Goal: Find specific page/section

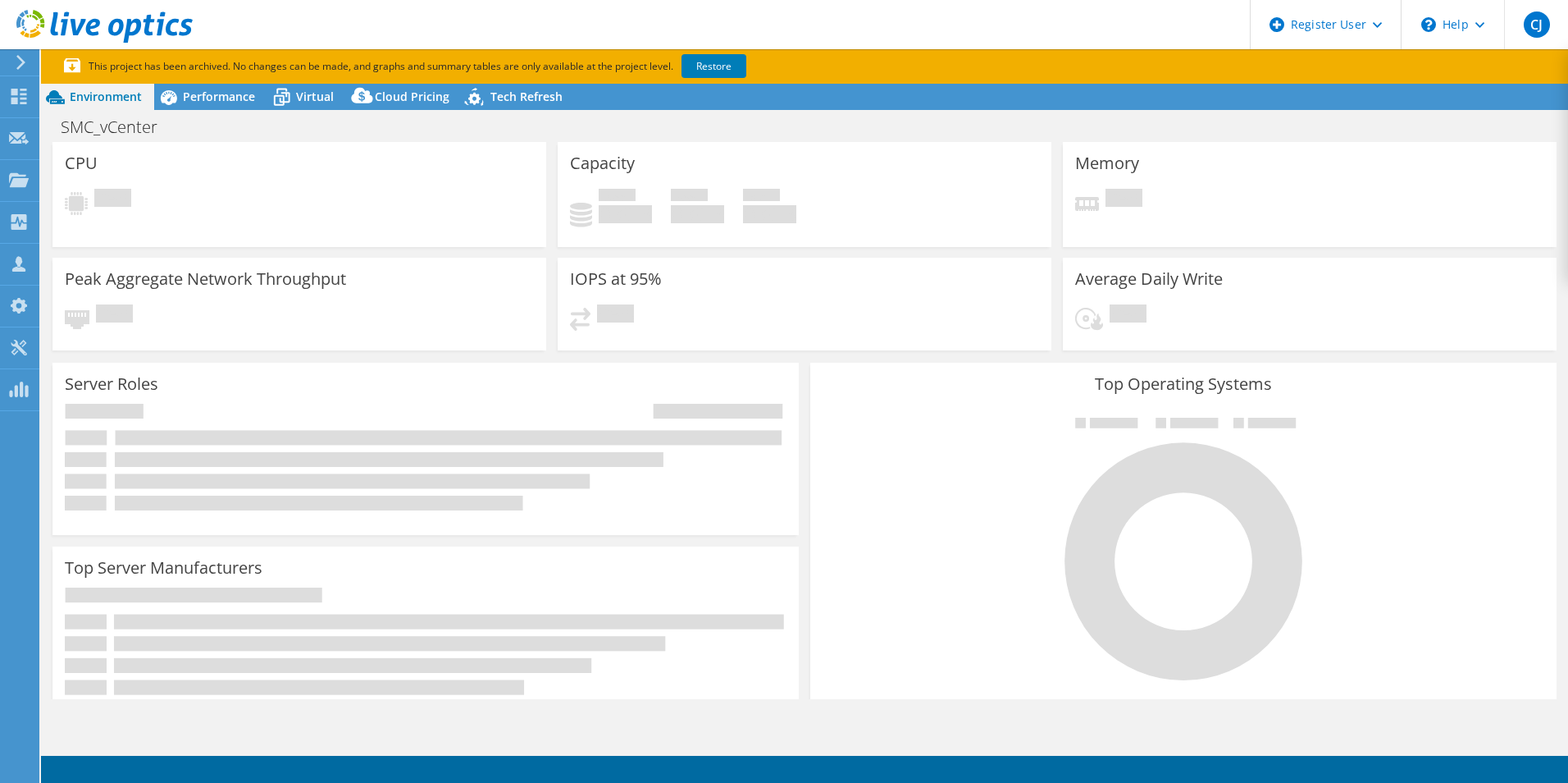
select select "USEast"
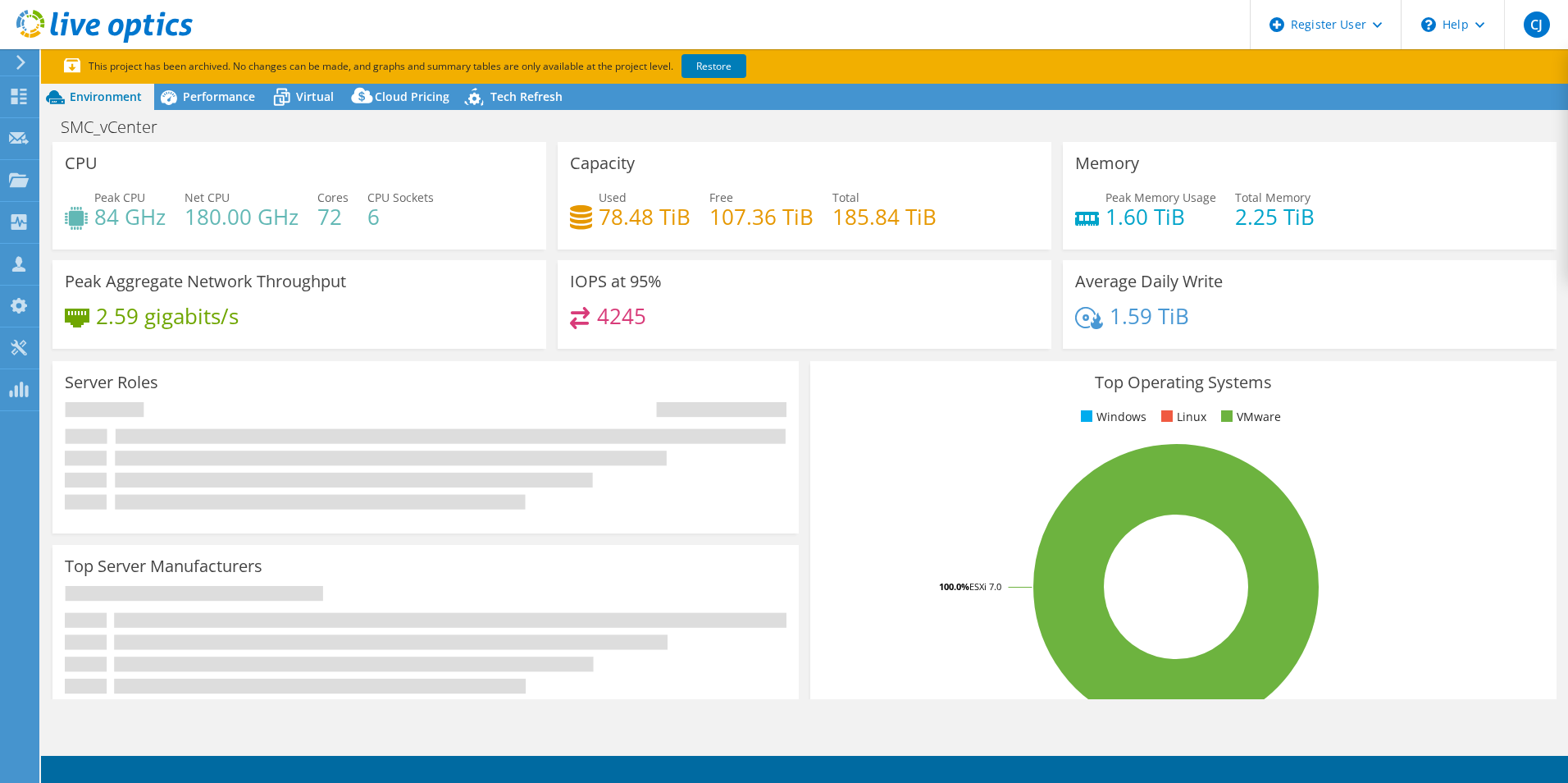
select select "USEast"
select select "USD"
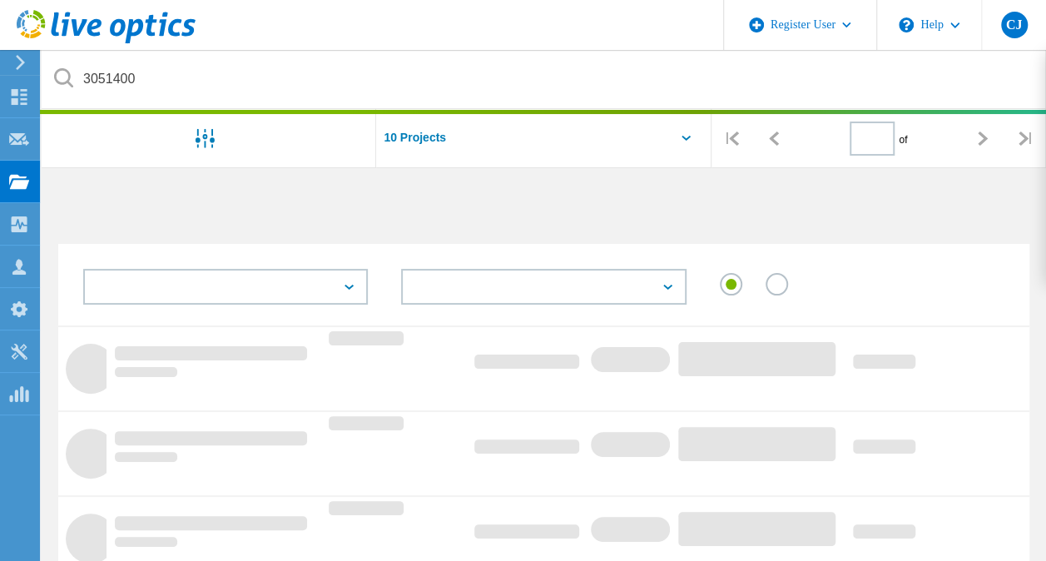
type input "1"
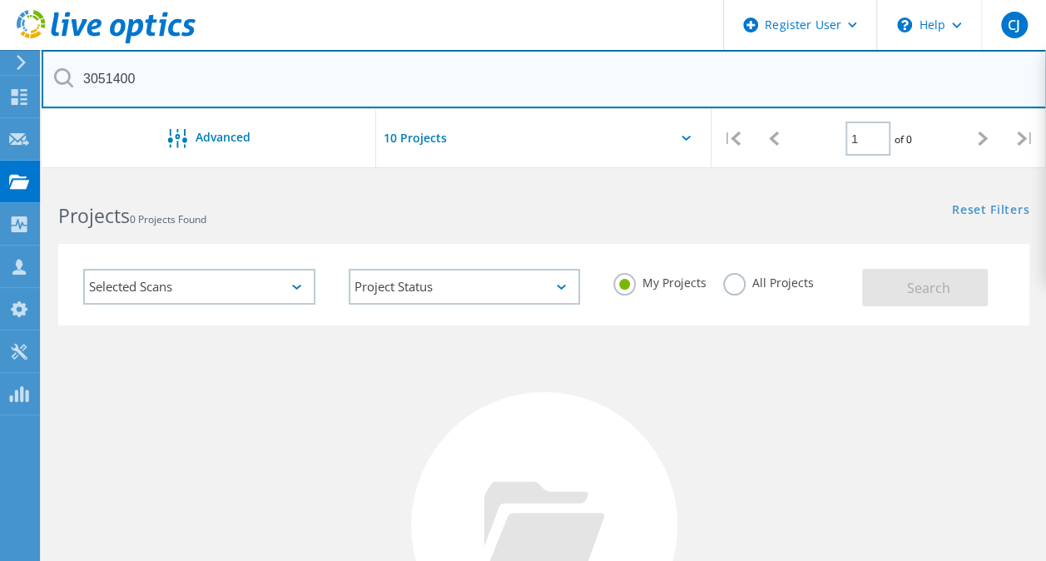
drag, startPoint x: 159, startPoint y: 77, endPoint x: 66, endPoint y: 68, distance: 93.6
click at [66, 68] on div "3051400" at bounding box center [544, 79] width 1005 height 59
paste input "2654363"
type input "2654363"
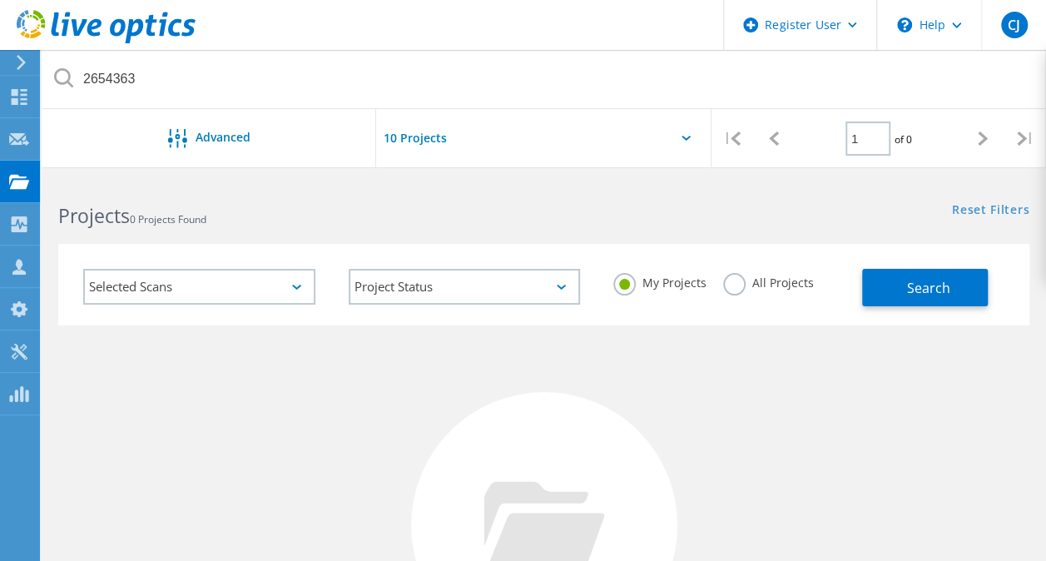
click at [730, 286] on label "All Projects" at bounding box center [768, 281] width 91 height 16
click at [0, 0] on input "All Projects" at bounding box center [0, 0] width 0 height 0
click at [875, 284] on button "Search" at bounding box center [925, 287] width 126 height 37
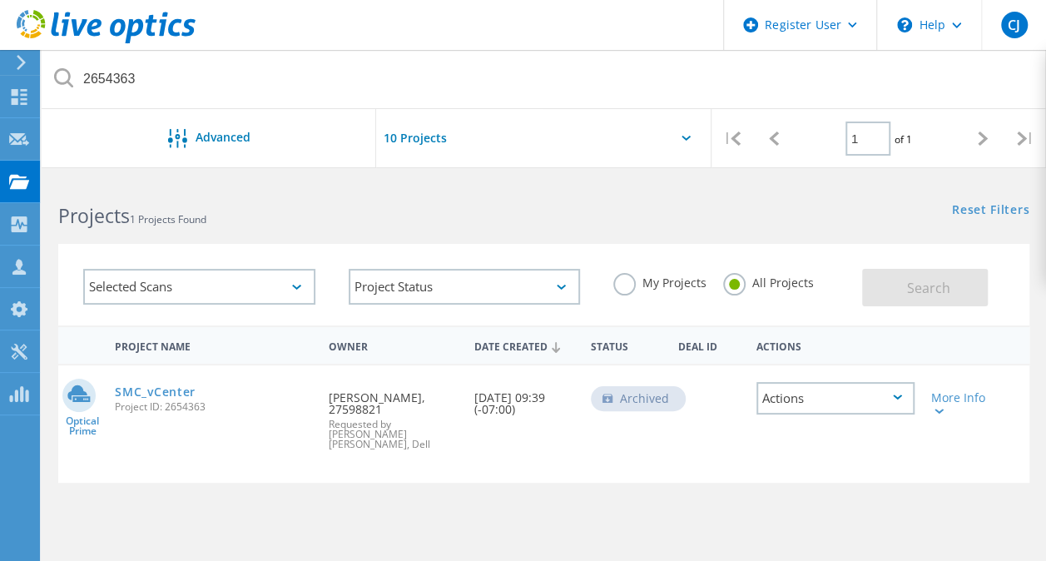
drag, startPoint x: 164, startPoint y: 391, endPoint x: 235, endPoint y: 166, distance: 235.6
click at [164, 391] on link "SMC_vCenter" at bounding box center [155, 392] width 81 height 12
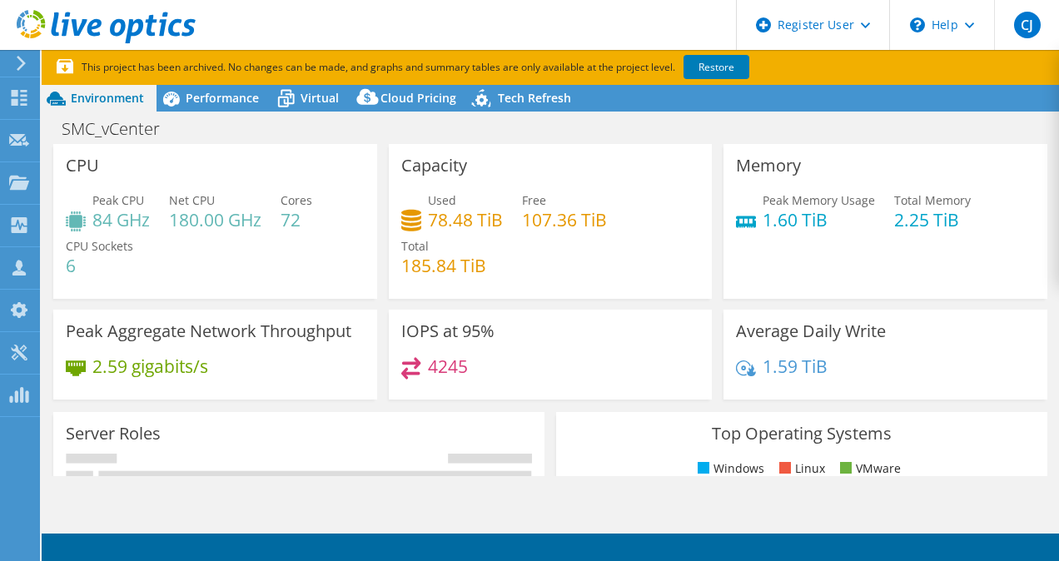
select select "USEast"
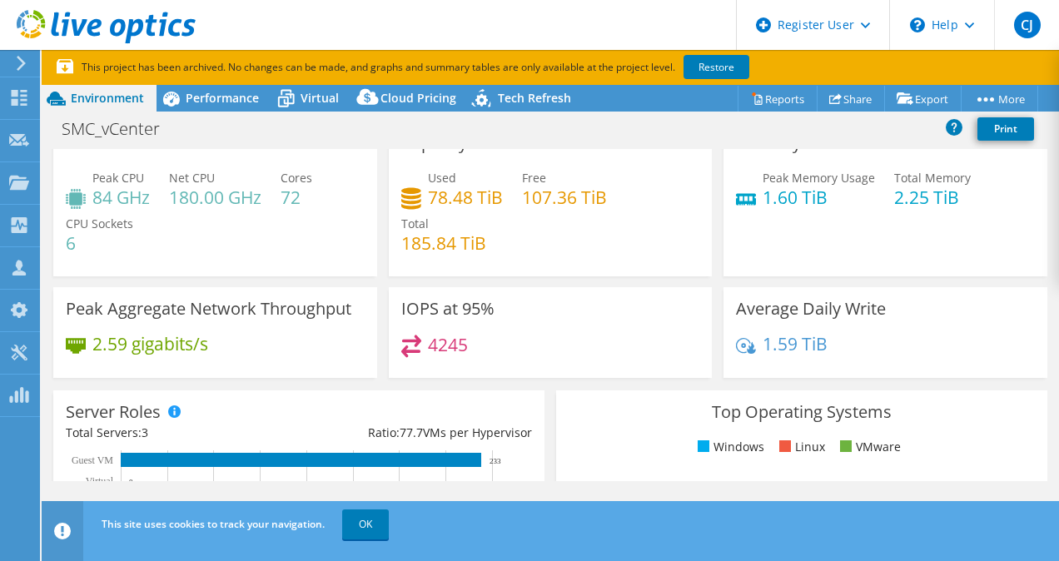
scroll to position [22, 0]
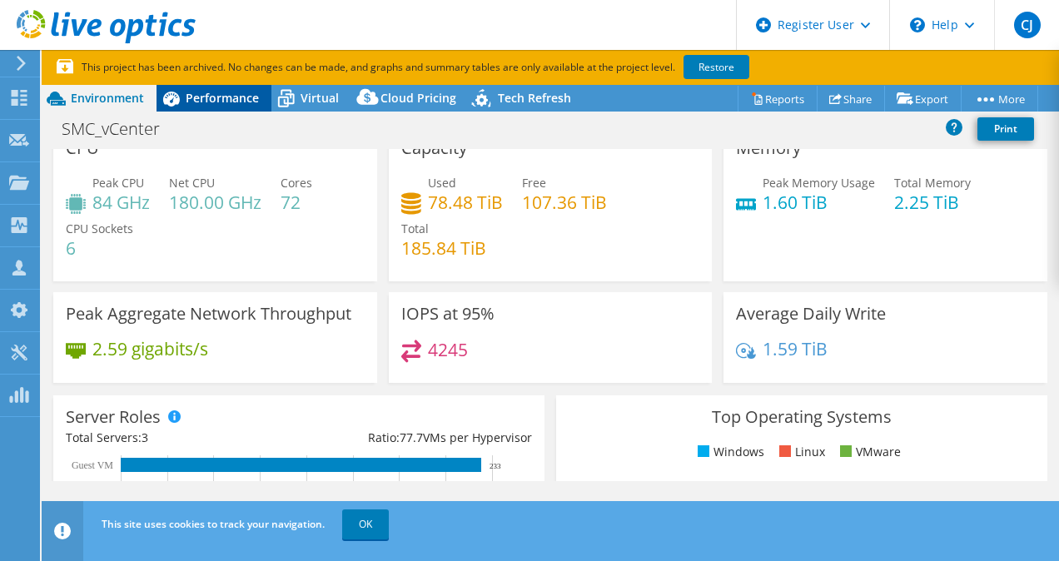
click at [218, 98] on span "Performance" at bounding box center [222, 98] width 73 height 16
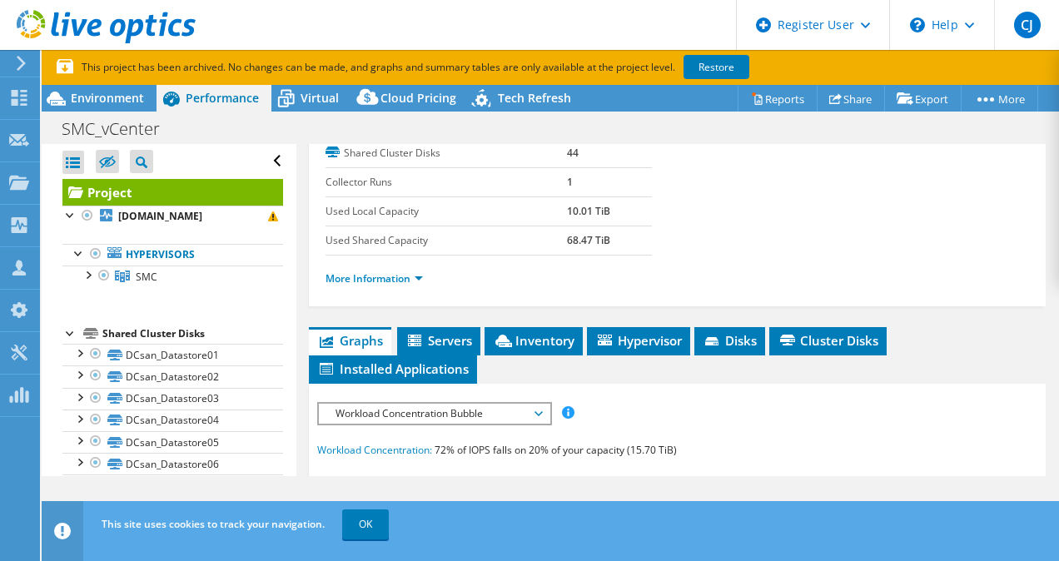
scroll to position [274, 0]
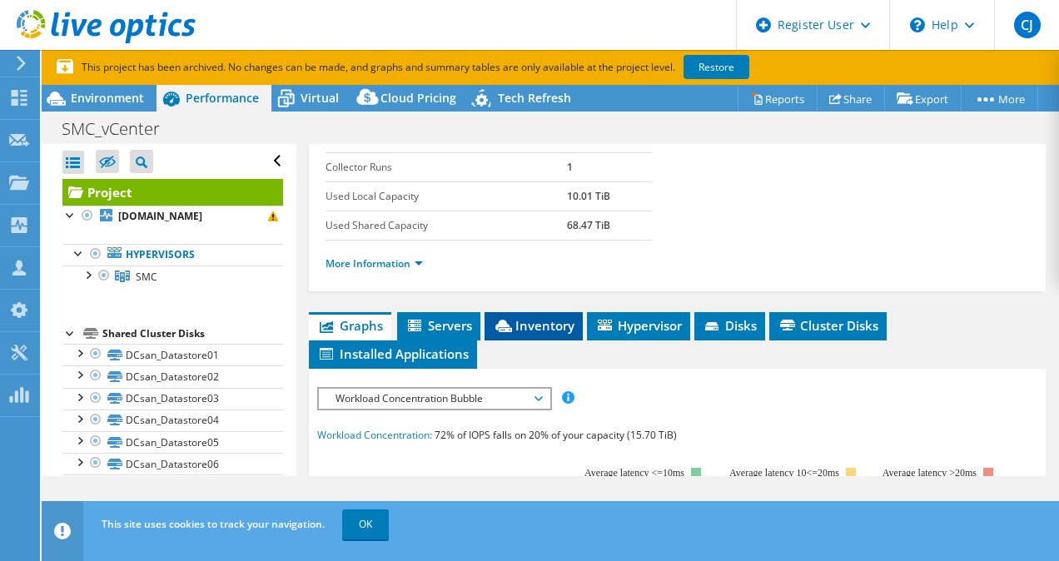
click at [530, 340] on li "Inventory" at bounding box center [533, 326] width 98 height 28
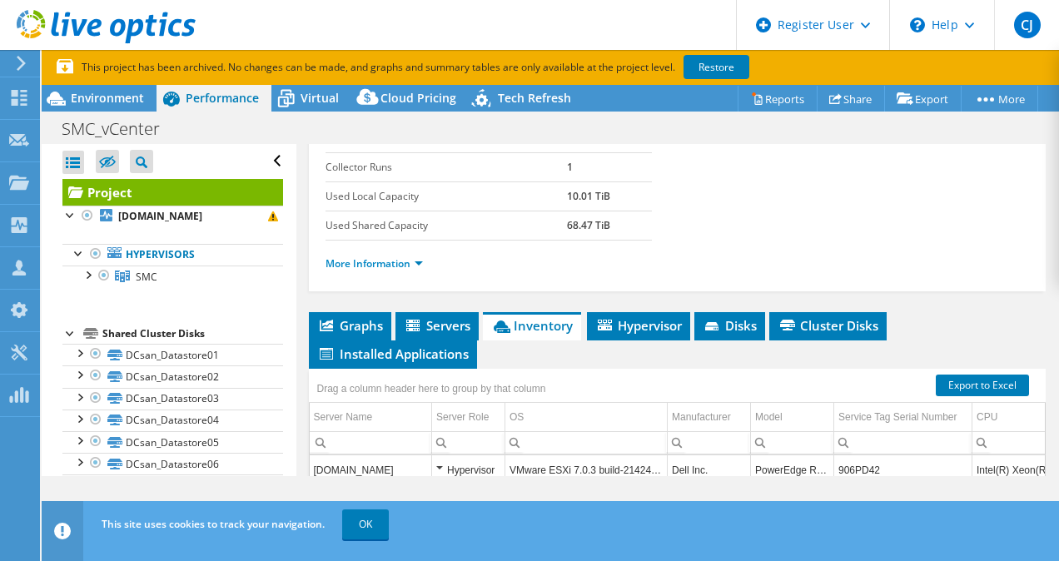
scroll to position [500, 0]
